Goal: Check status: Check status

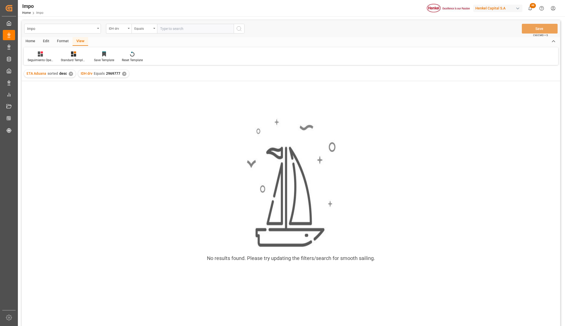
click at [172, 25] on input "text" at bounding box center [195, 29] width 77 height 10
paste input "88098"
type input "88098"
click at [123, 74] on div "✕" at bounding box center [124, 74] width 4 height 4
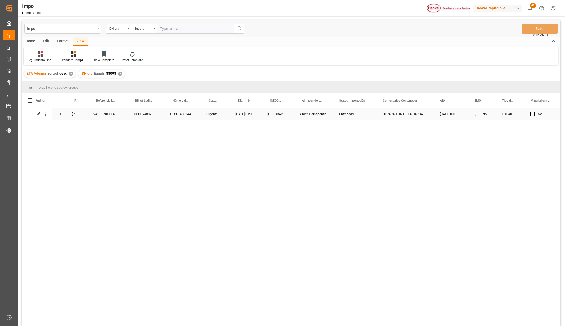
click at [100, 115] on div "241106900336" at bounding box center [106, 114] width 39 height 12
click at [46, 115] on icon "open menu" at bounding box center [45, 113] width 5 height 5
click at [57, 124] on span "Open in new tab" at bounding box center [79, 124] width 47 height 5
drag, startPoint x: 173, startPoint y: 30, endPoint x: 188, endPoint y: 44, distance: 20.8
click at [173, 30] on input "text" at bounding box center [195, 29] width 77 height 10
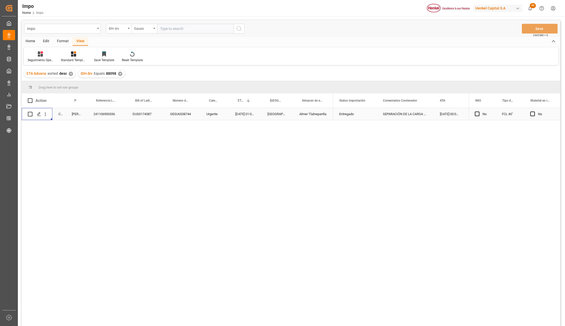
paste input "234408"
type input "234408"
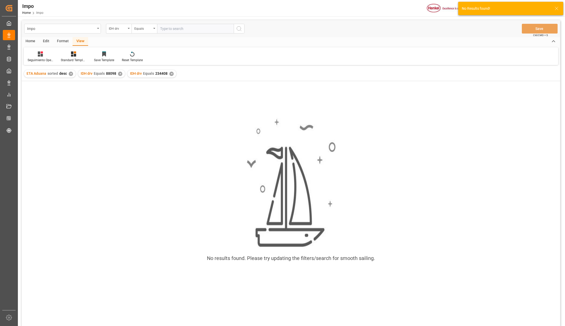
click at [118, 73] on div "✕" at bounding box center [120, 74] width 4 height 4
click at [121, 75] on div "✕" at bounding box center [122, 74] width 4 height 4
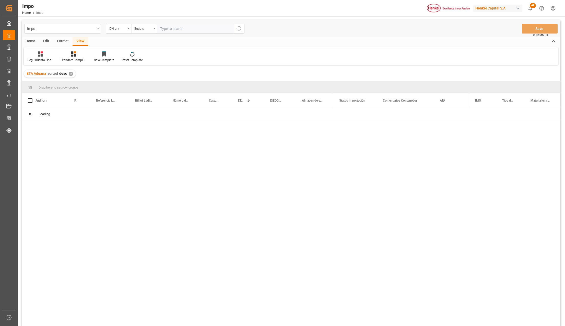
click at [130, 29] on div "IDH drv" at bounding box center [119, 29] width 26 height 10
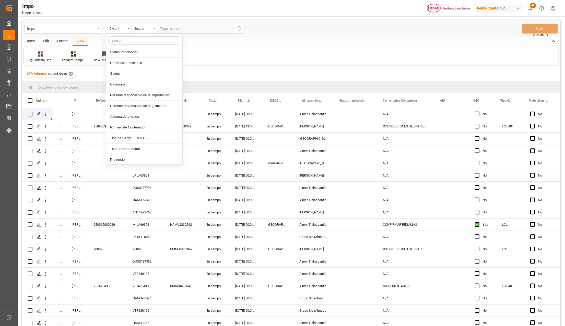
click at [126, 41] on input "text" at bounding box center [144, 40] width 72 height 8
type input "IDH"
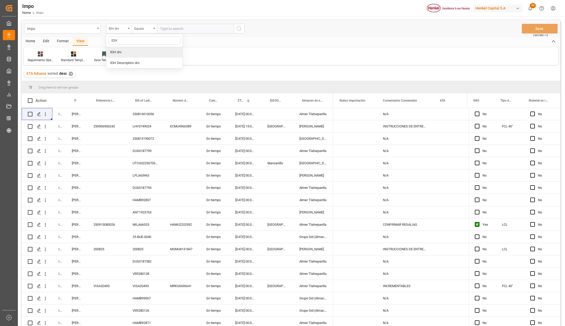
click at [124, 49] on div "IDH drv" at bounding box center [144, 52] width 76 height 11
click at [166, 28] on input "text" at bounding box center [195, 29] width 77 height 10
paste input "234408"
type input "234408"
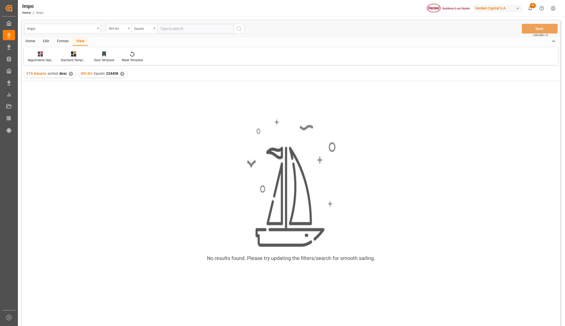
click at [71, 72] on div "✕" at bounding box center [71, 74] width 4 height 4
click at [170, 28] on input "text" at bounding box center [195, 29] width 77 height 10
paste input "88098"
type input "88098"
click at [67, 74] on div "✕" at bounding box center [68, 74] width 4 height 4
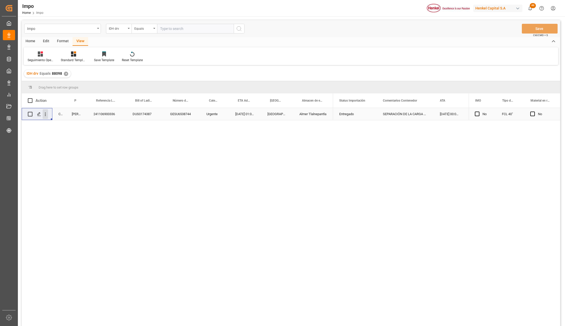
click at [47, 112] on icon "open menu" at bounding box center [45, 113] width 5 height 5
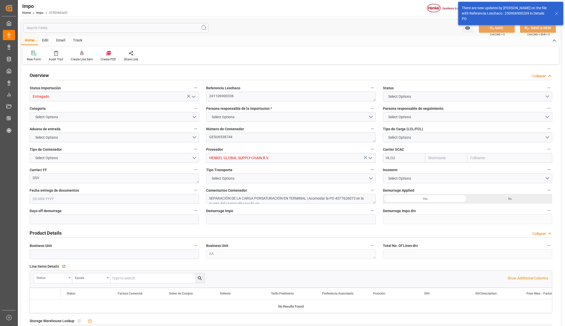
click at [556, 13] on icon at bounding box center [557, 13] width 6 height 6
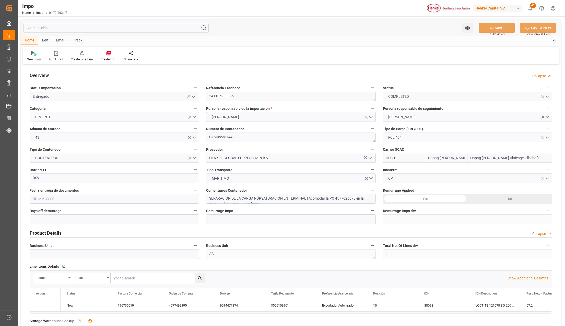
type input "Hapag Lloyd"
type input "Hapag Lloyd Aktiengesellschaft"
type input "1"
type input "40"
type input "1"
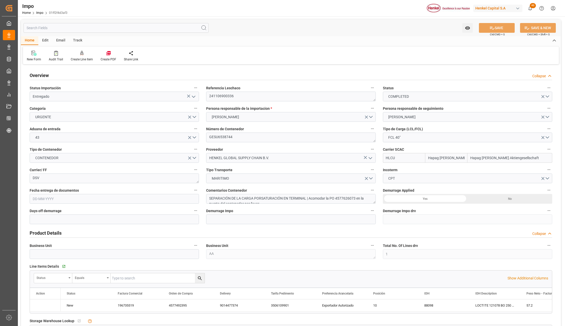
type input "9349538"
type input "BEANR"
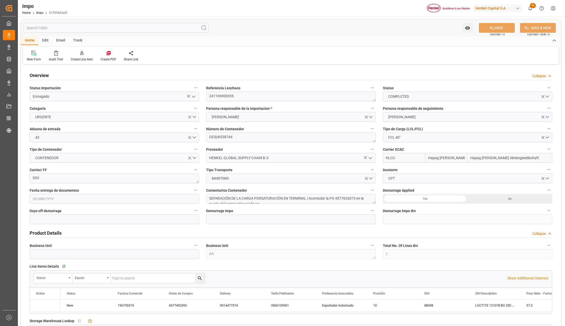
type input "MXVER"
type input "17-10-2024"
type input "15-10-2024 00:00"
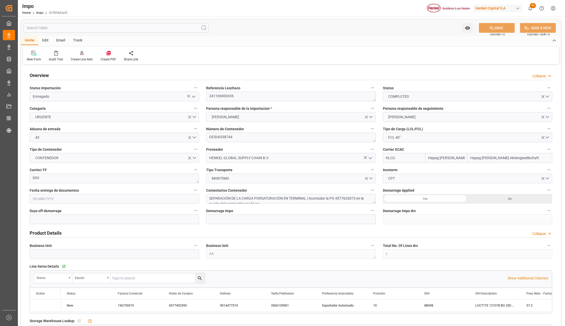
type input "15-10-2024"
type input "15-10-2024 16:42"
type input "04-11-2024 01:00"
type input "03-11-2024 00:00"
type input "06-11-2024"
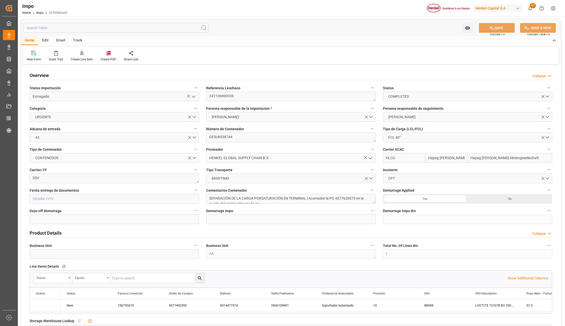
type input "06-11-2024 00:00"
type input "23-11-2024 00:00"
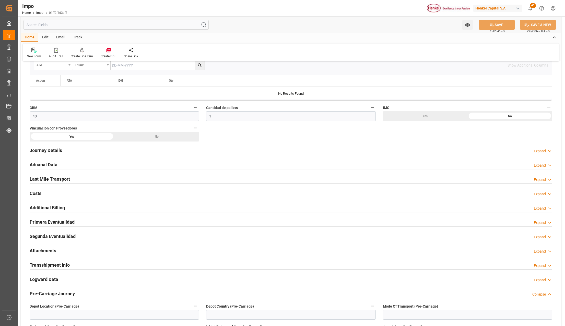
scroll to position [272, 0]
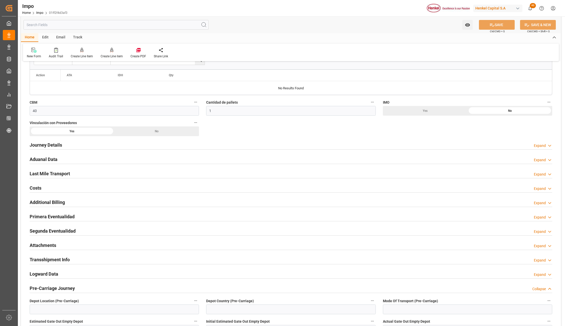
click at [43, 147] on h2 "Journey Details" at bounding box center [46, 144] width 32 height 7
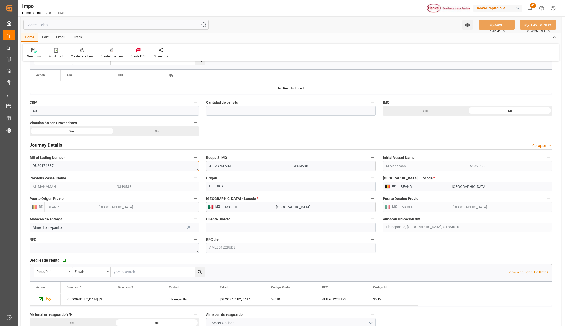
drag, startPoint x: 60, startPoint y: 168, endPoint x: 24, endPoint y: 192, distance: 43.2
click at [30, 165] on textarea "DUS0174387" at bounding box center [114, 166] width 169 height 10
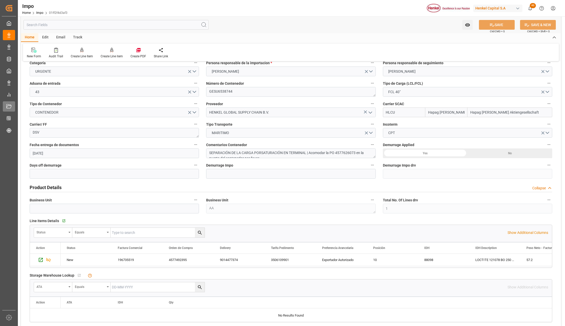
scroll to position [0, 0]
